Goal: Transaction & Acquisition: Purchase product/service

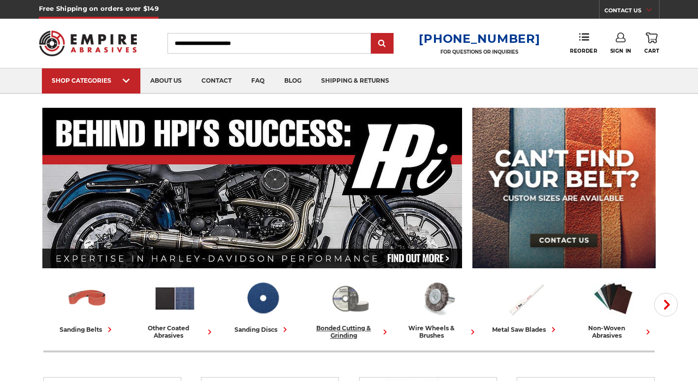
click at [339, 296] on img at bounding box center [350, 298] width 43 height 42
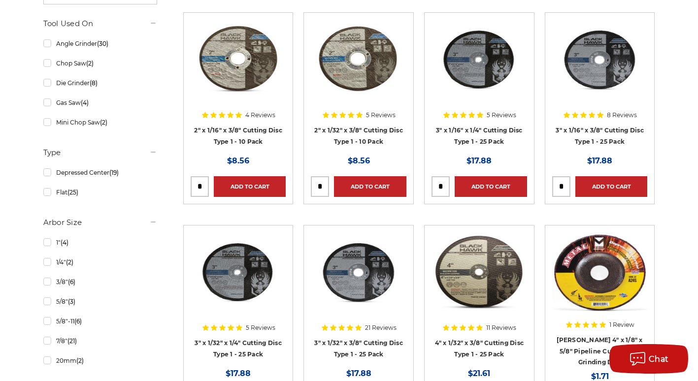
scroll to position [345, 0]
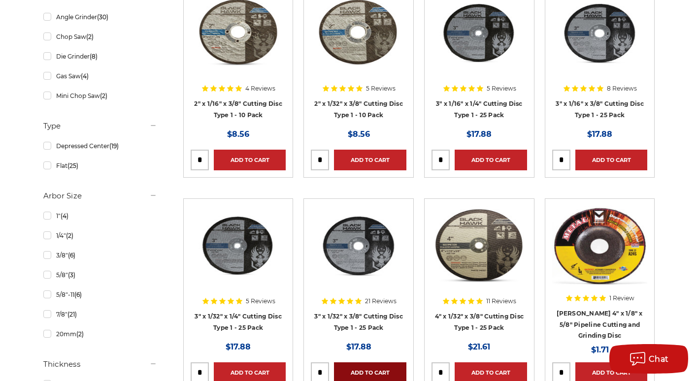
click at [362, 367] on link "Add to Cart" at bounding box center [370, 372] width 72 height 21
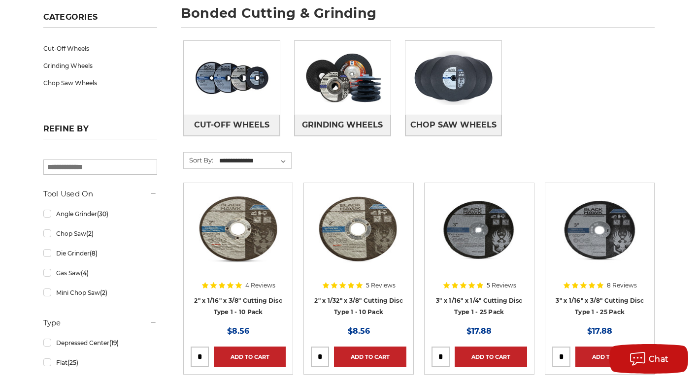
scroll to position [0, 0]
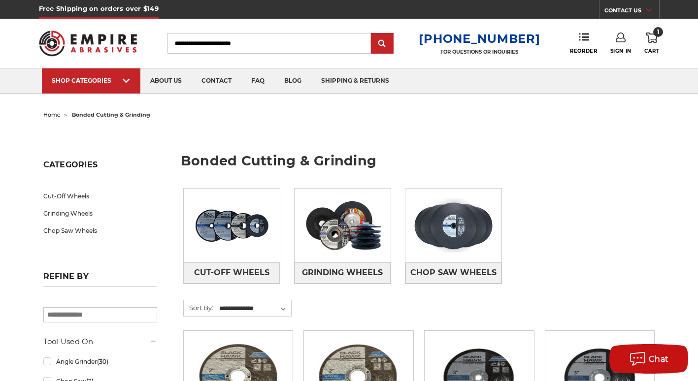
click at [655, 38] on icon at bounding box center [652, 38] width 12 height 11
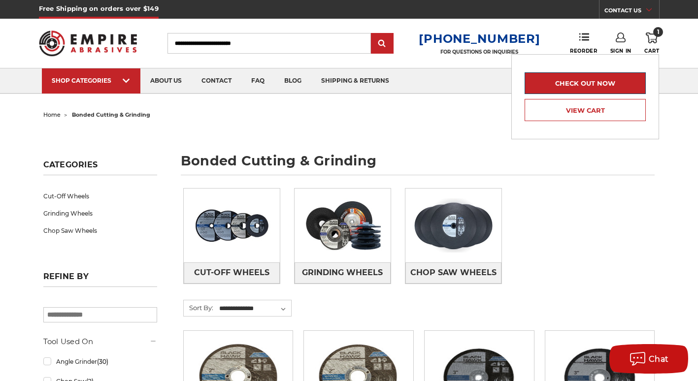
click at [596, 78] on link "Check out now" at bounding box center [585, 83] width 121 height 22
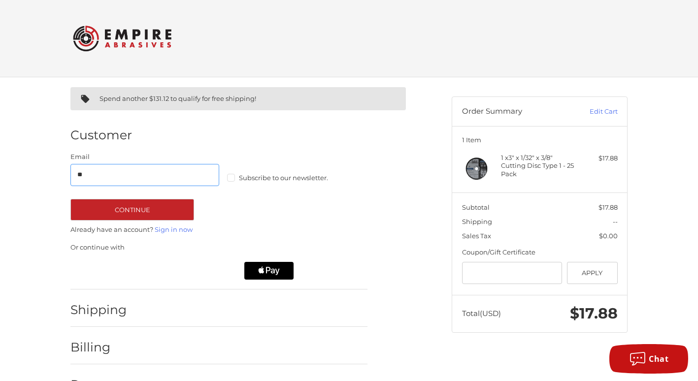
click at [169, 173] on input "**" at bounding box center [144, 175] width 149 height 22
type input "**********"
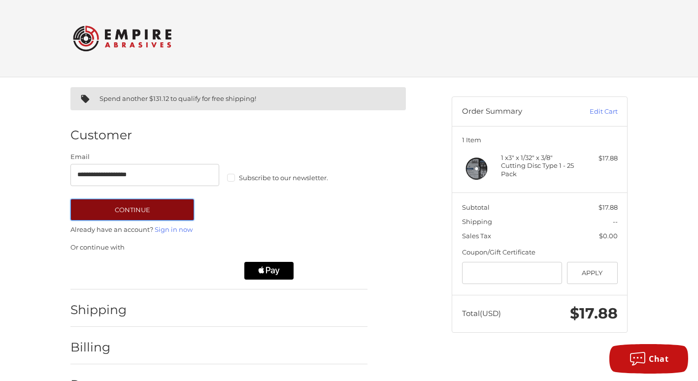
click at [135, 210] on button "Continue" at bounding box center [132, 210] width 124 height 22
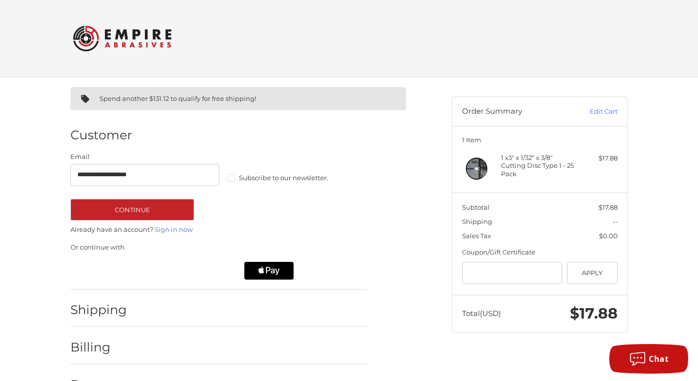
scroll to position [30, 0]
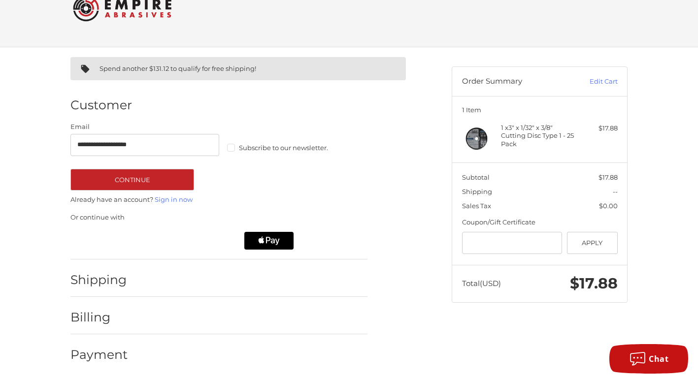
click at [98, 278] on h2 "Shipping" at bounding box center [99, 279] width 58 height 15
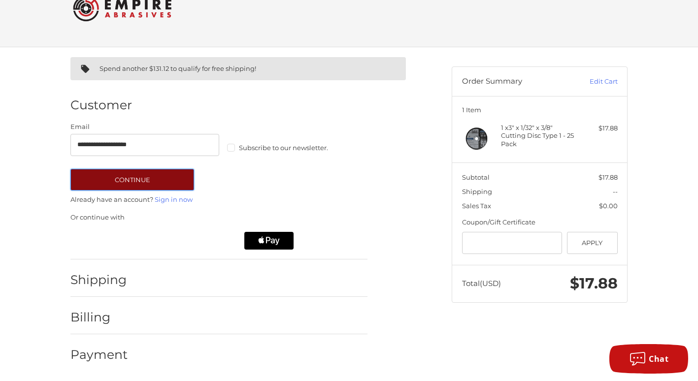
click at [153, 183] on button "Continue" at bounding box center [132, 180] width 124 height 22
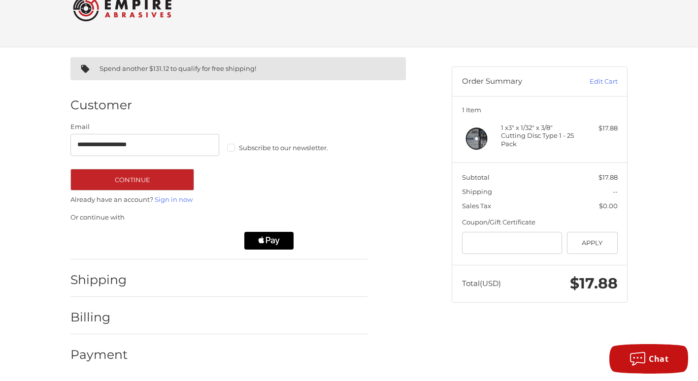
click at [108, 283] on h2 "Shipping" at bounding box center [99, 279] width 58 height 15
click at [401, 211] on ol "**********" at bounding box center [237, 228] width 335 height 287
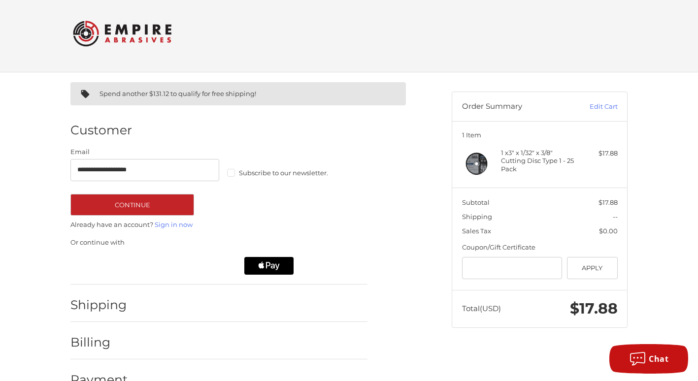
scroll to position [0, 0]
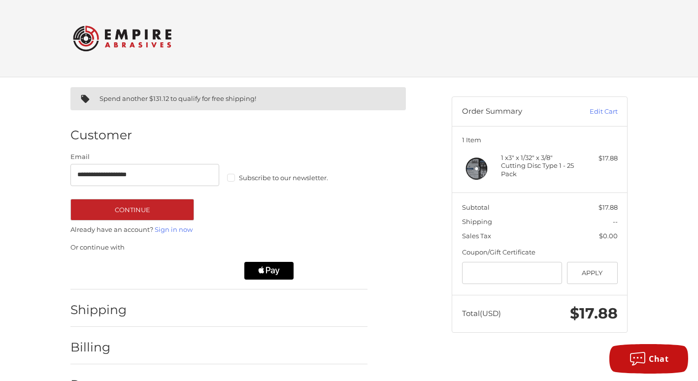
click at [102, 351] on h2 "Billing" at bounding box center [99, 347] width 58 height 15
click at [103, 349] on h2 "Billing" at bounding box center [99, 347] width 58 height 15
click at [234, 178] on label "Subscribe to our newsletter." at bounding box center [301, 178] width 149 height 8
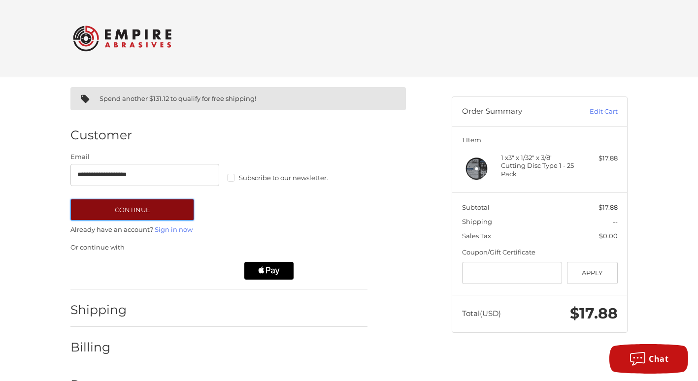
click at [150, 208] on button "Continue" at bounding box center [132, 210] width 124 height 22
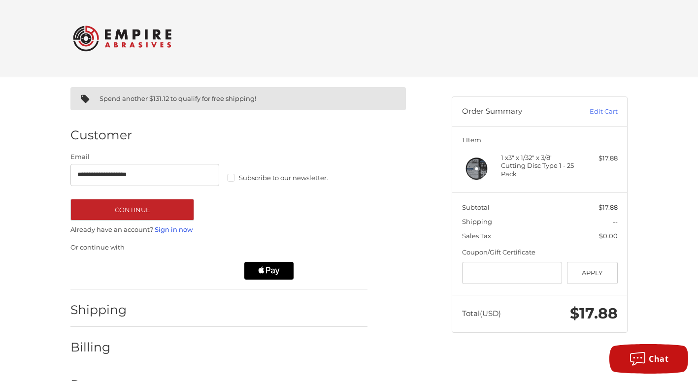
click at [169, 228] on link "Sign in now" at bounding box center [174, 230] width 38 height 8
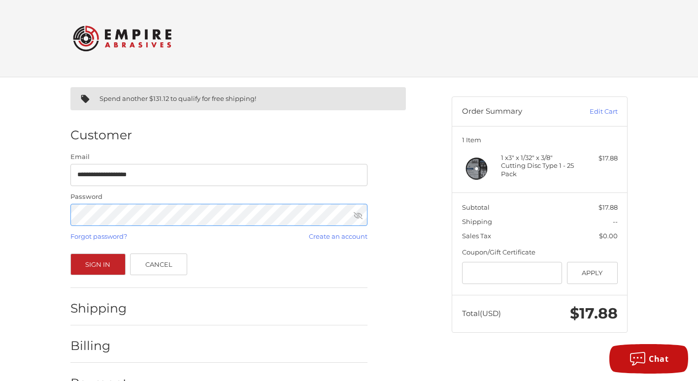
click at [70, 254] on button "Sign In" at bounding box center [97, 265] width 55 height 22
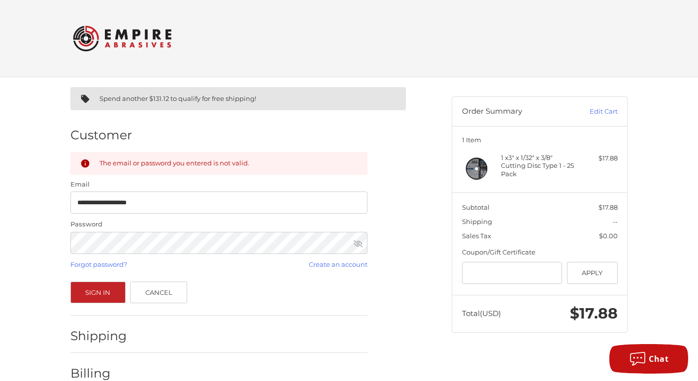
click at [329, 296] on div "Sign In Cancel" at bounding box center [218, 293] width 297 height 22
click at [257, 283] on div "Sign In Cancel" at bounding box center [218, 293] width 297 height 22
click at [139, 288] on link "Cancel" at bounding box center [158, 293] width 57 height 22
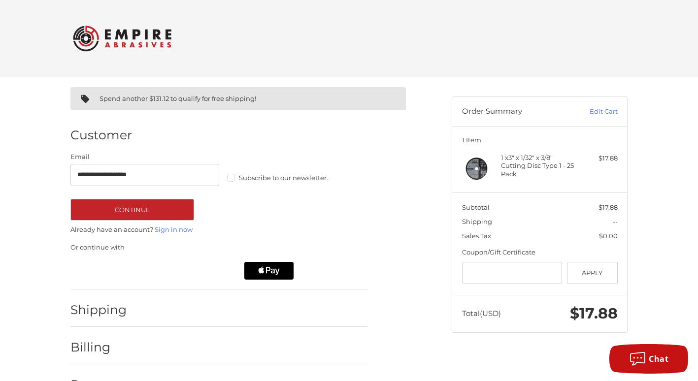
scroll to position [30, 0]
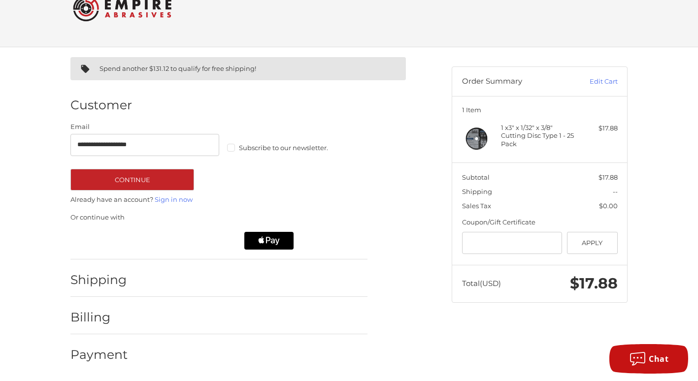
click at [114, 351] on h2 "Payment" at bounding box center [99, 354] width 58 height 15
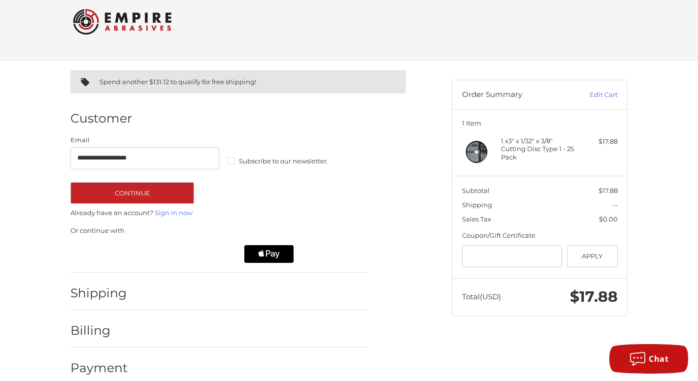
scroll to position [0, 0]
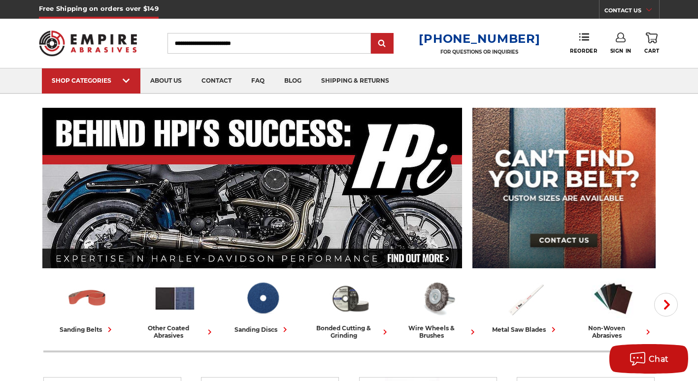
click at [655, 44] on link "0 Cart" at bounding box center [651, 44] width 15 height 22
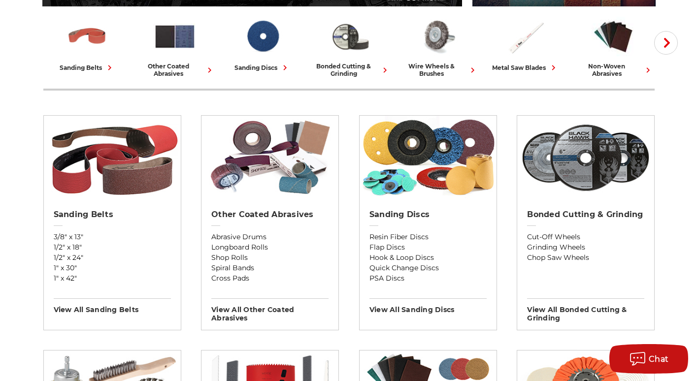
scroll to position [246, 0]
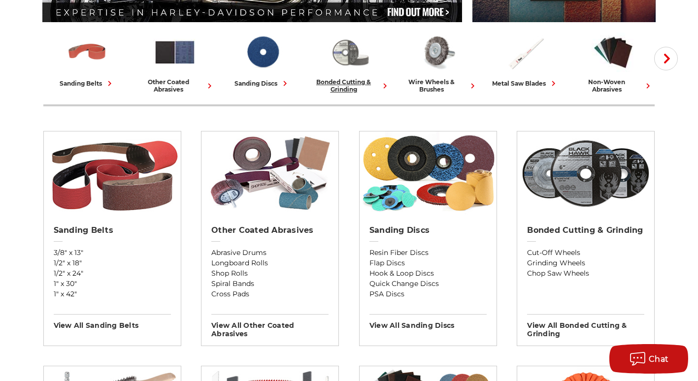
click at [347, 64] on img at bounding box center [350, 52] width 43 height 42
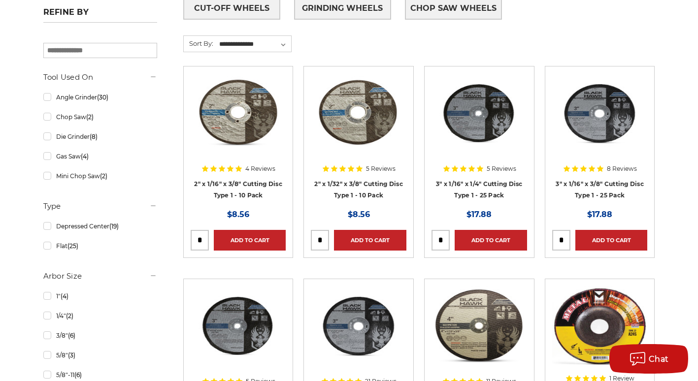
scroll to position [345, 0]
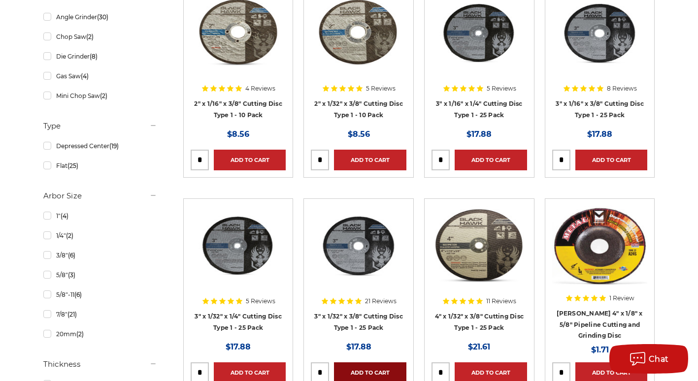
click at [372, 369] on link "Add to Cart" at bounding box center [370, 372] width 72 height 21
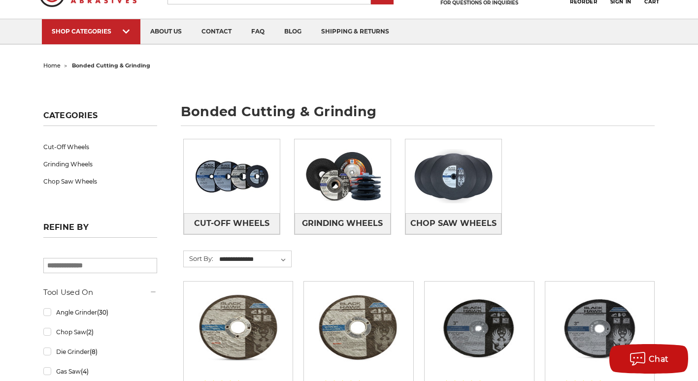
scroll to position [0, 0]
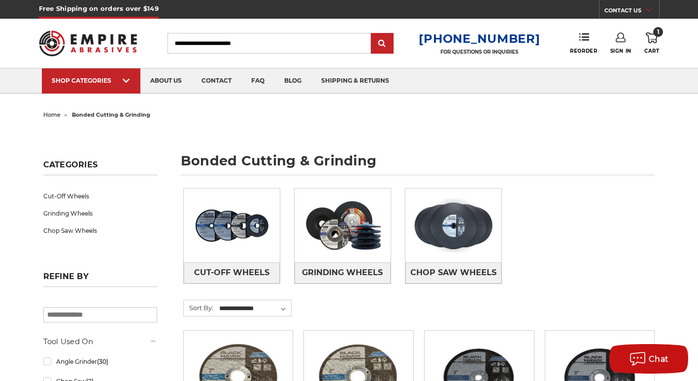
click at [657, 39] on icon at bounding box center [652, 38] width 12 height 11
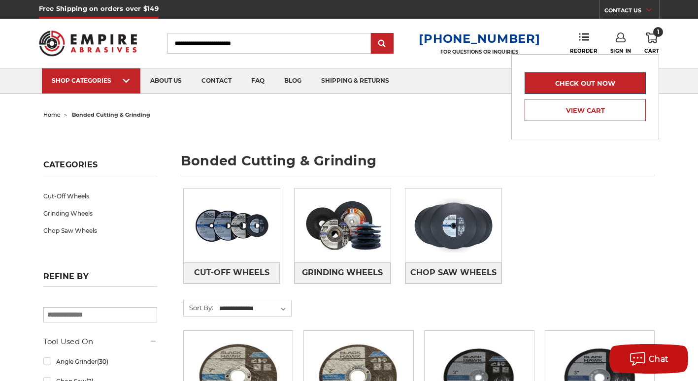
click at [599, 80] on link "Check out now" at bounding box center [585, 83] width 121 height 22
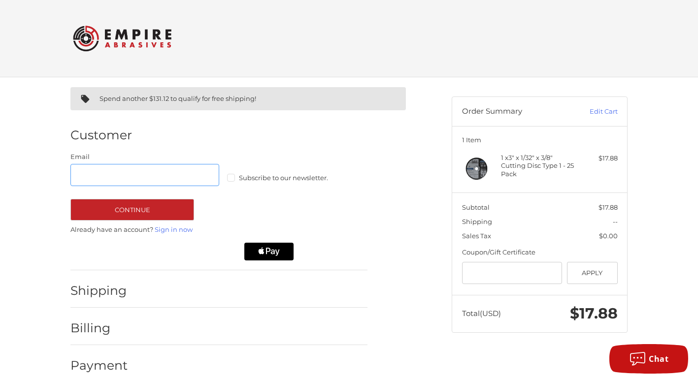
scroll to position [11, 0]
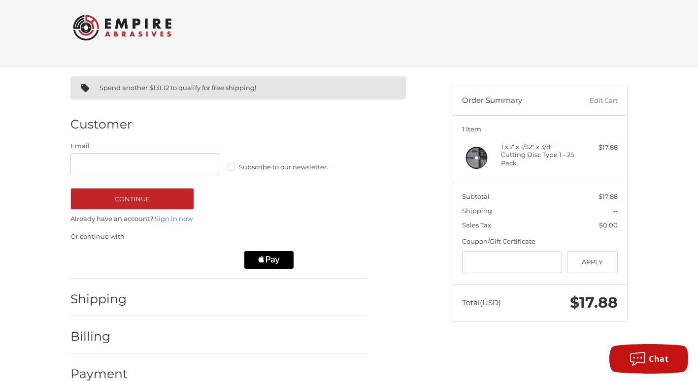
click at [113, 299] on h2 "Shipping" at bounding box center [99, 299] width 58 height 15
click at [495, 263] on input "Gift Certificate or Coupon Code" at bounding box center [512, 262] width 100 height 22
click at [496, 263] on input "Gift Certificate or Coupon Code" at bounding box center [512, 262] width 100 height 22
click at [589, 259] on button "Apply" at bounding box center [592, 262] width 51 height 22
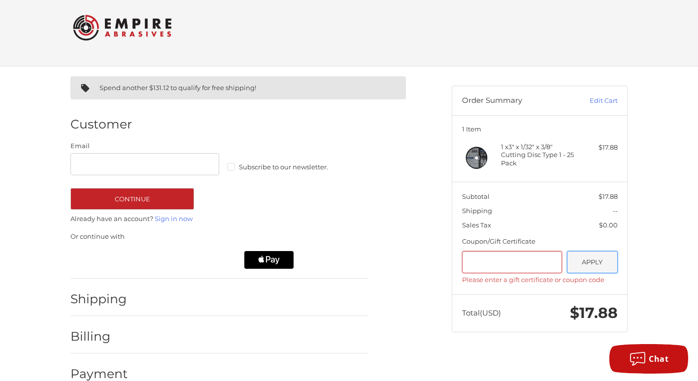
scroll to position [30, 0]
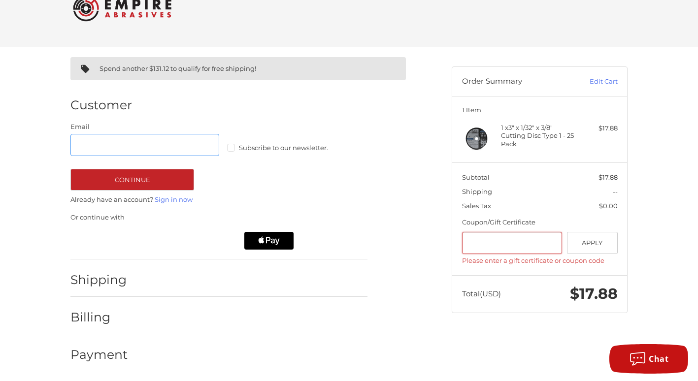
click at [112, 142] on input "Email" at bounding box center [144, 145] width 149 height 22
type input "**********"
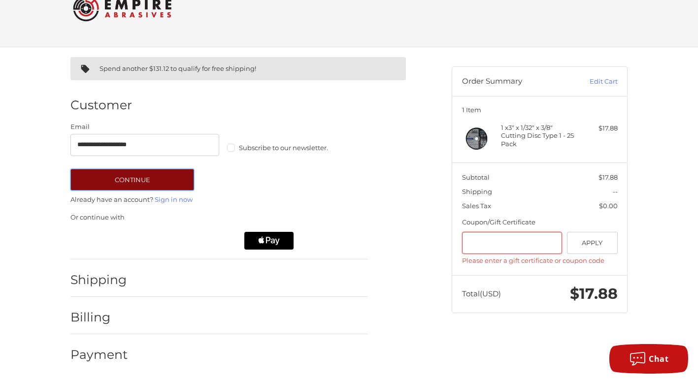
click at [137, 173] on button "Continue" at bounding box center [132, 180] width 124 height 22
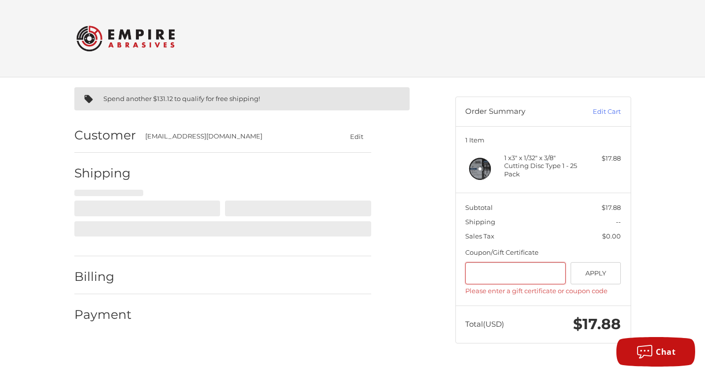
select select "**"
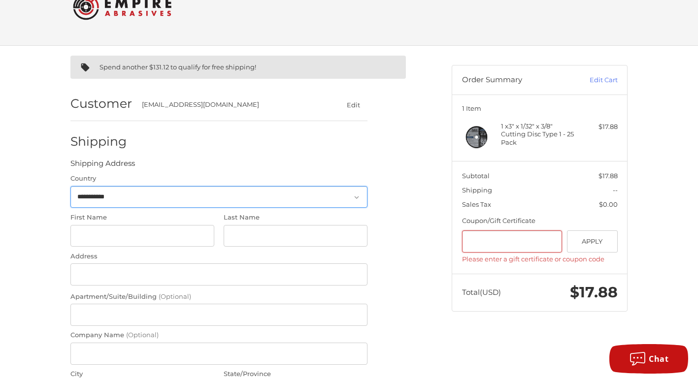
scroll to position [76, 0]
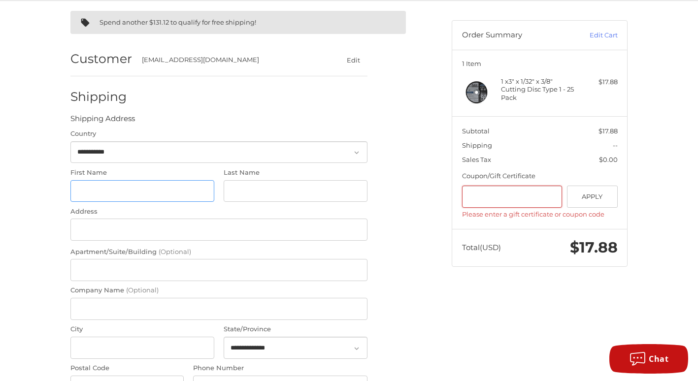
click at [105, 192] on input "First Name" at bounding box center [142, 191] width 144 height 22
type input "*****"
type input "**********"
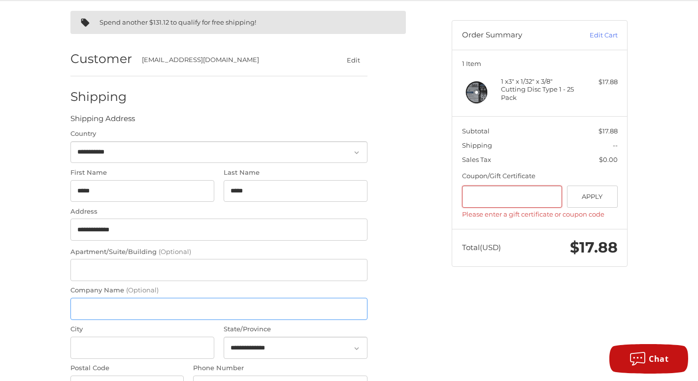
type input "*********"
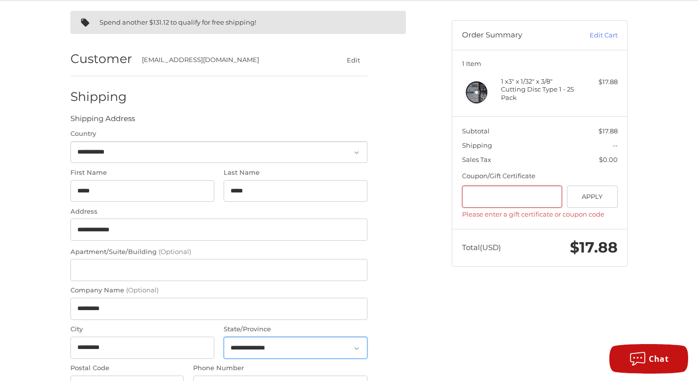
select select "**"
type input "*****"
type input "**********"
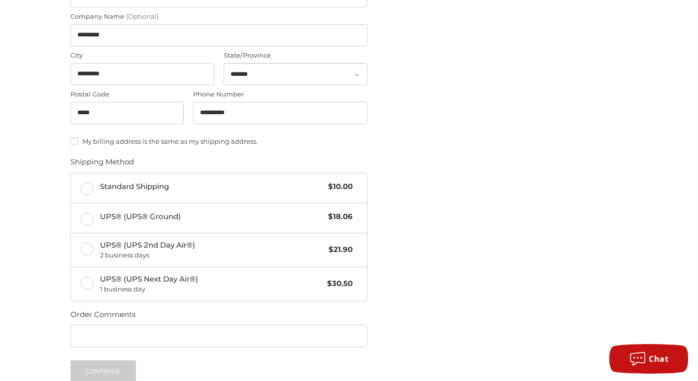
scroll to position [372, 0]
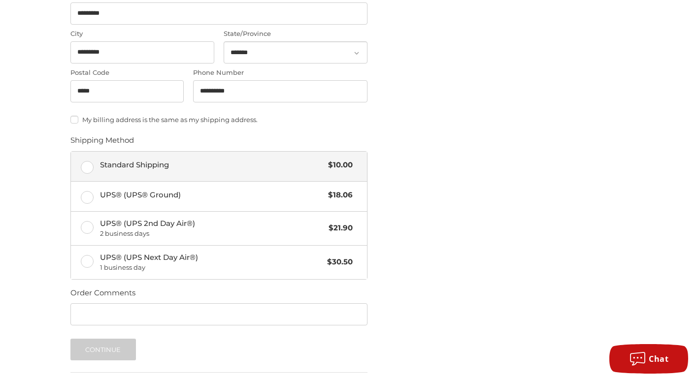
click at [86, 168] on label "Standard Shipping $10.00" at bounding box center [219, 167] width 296 height 30
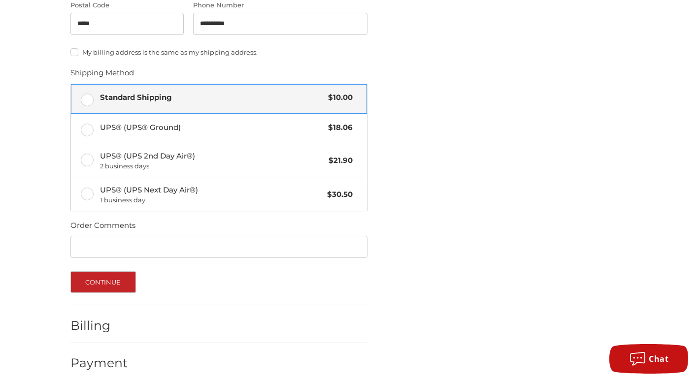
scroll to position [448, 0]
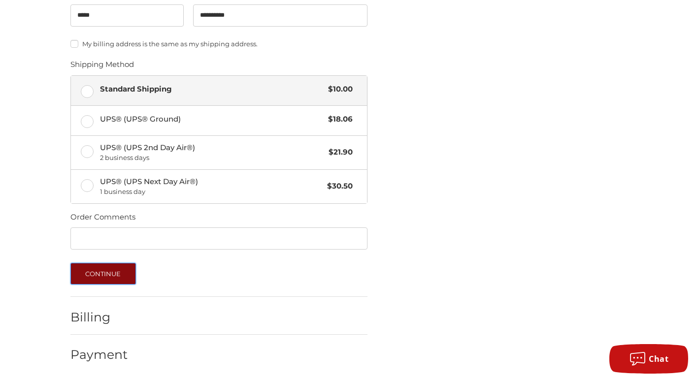
click at [124, 272] on button "Continue" at bounding box center [103, 274] width 66 height 22
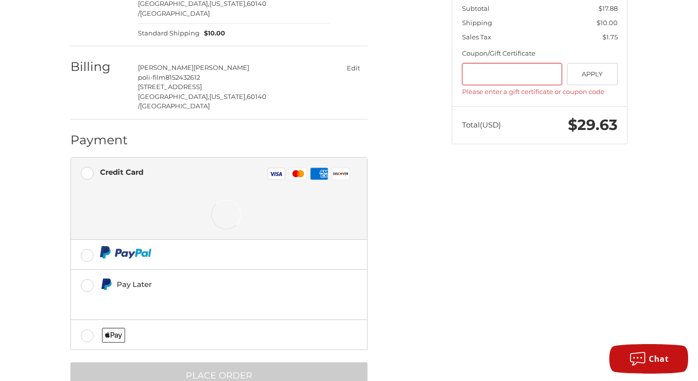
scroll to position [205, 0]
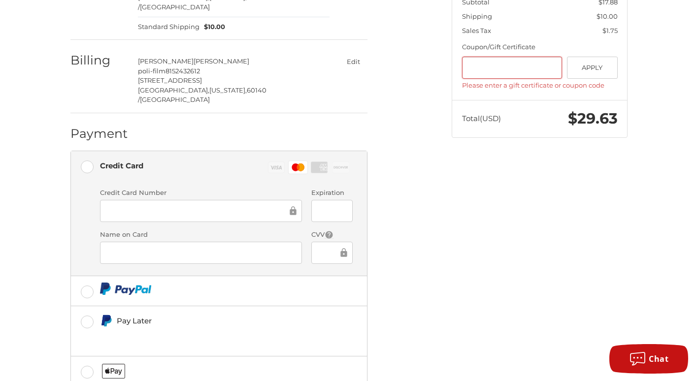
click at [327, 200] on div at bounding box center [331, 211] width 41 height 22
click at [399, 259] on ol "Customer Bbeaver@poli-film.us Edit Shipping brian bever poli-film 8152432612 1 …" at bounding box center [237, 167] width 335 height 516
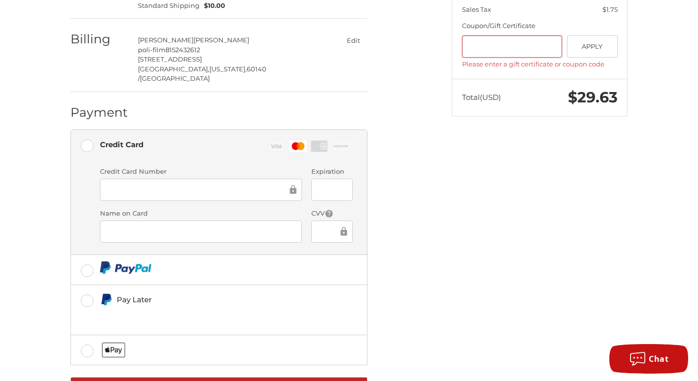
scroll to position [252, 0]
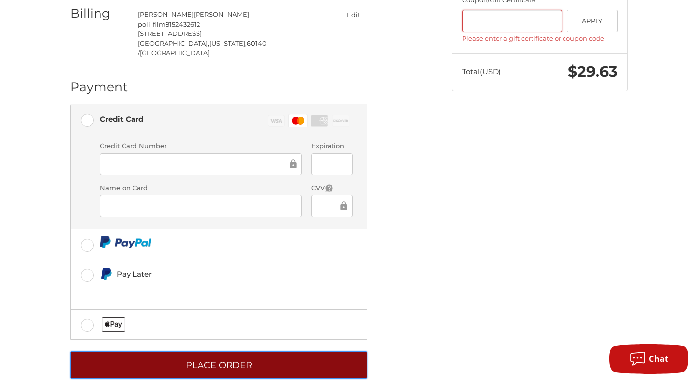
click at [226, 352] on button "Place Order" at bounding box center [218, 365] width 297 height 27
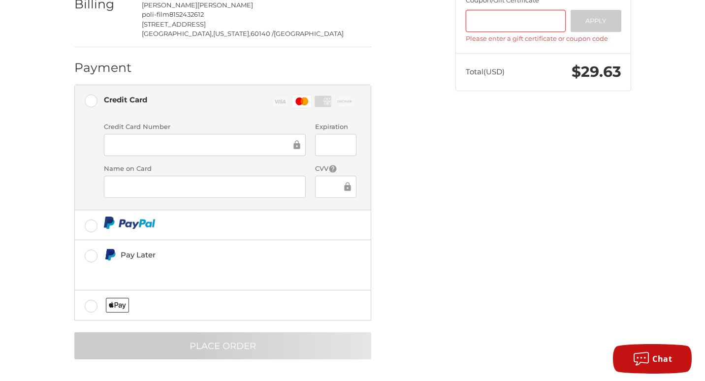
scroll to position [0, 0]
